Goal: Find specific page/section: Find specific page/section

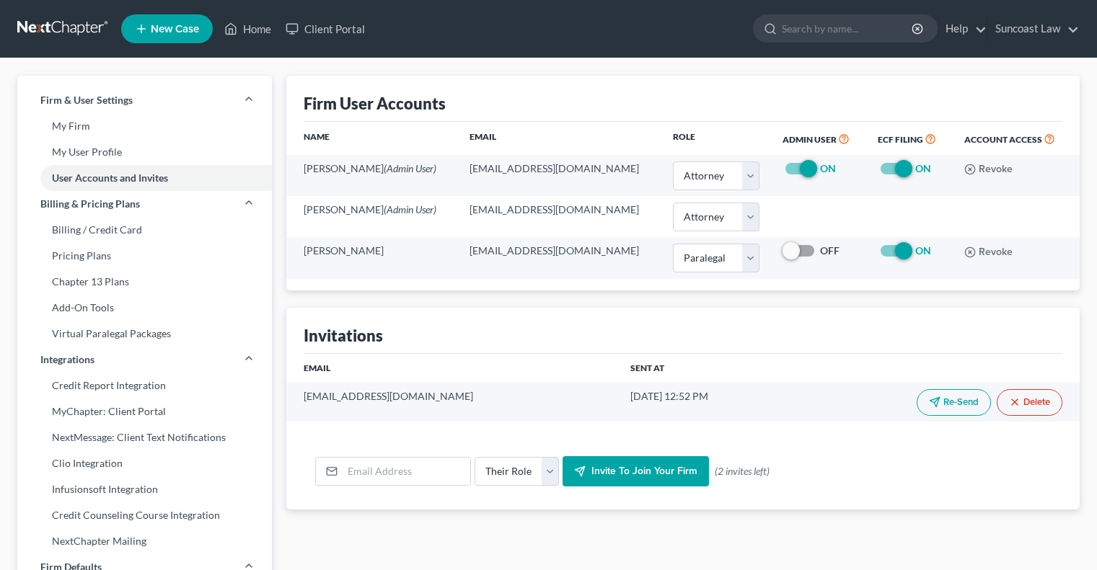
select select "0"
select select "1"
click at [260, 31] on link "Home" at bounding box center [247, 29] width 61 height 26
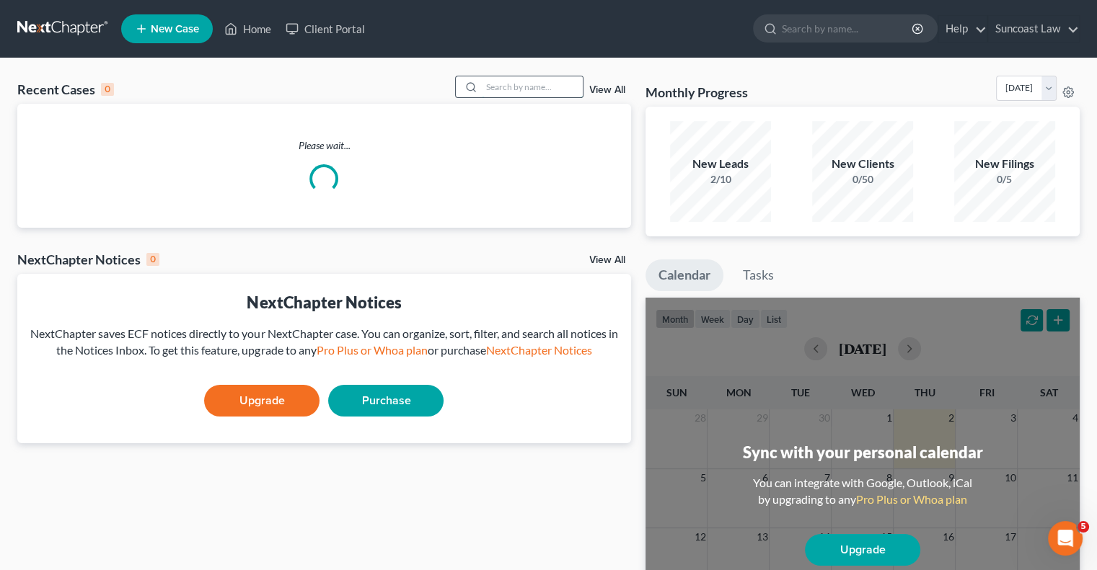
click at [514, 90] on input "search" at bounding box center [532, 86] width 101 height 21
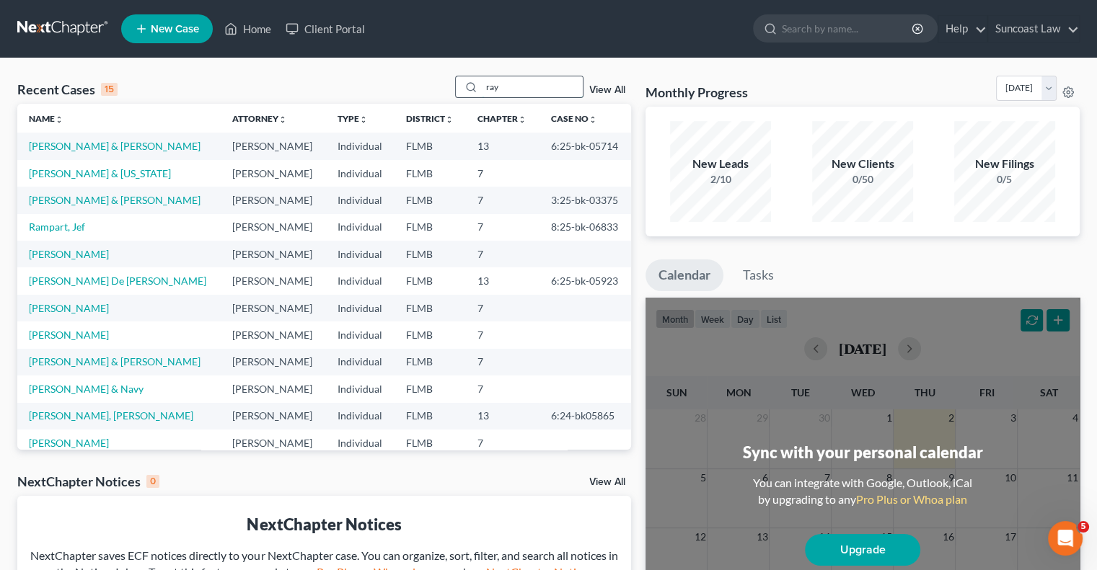
type input "ray"
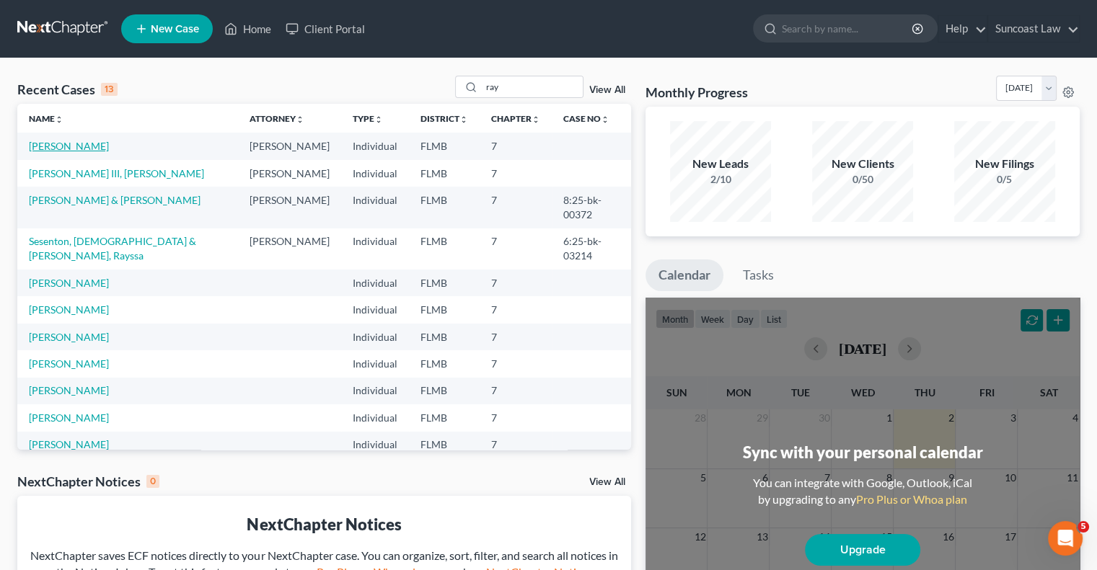
click at [92, 146] on link "[PERSON_NAME]" at bounding box center [69, 146] width 80 height 12
